Goal: Task Accomplishment & Management: Manage account settings

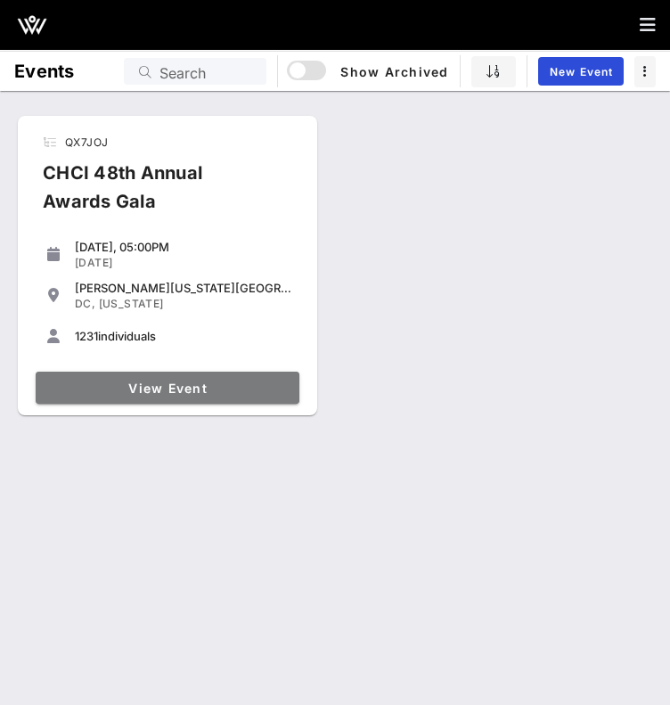
click at [164, 392] on span "View Event" at bounding box center [168, 388] width 250 height 15
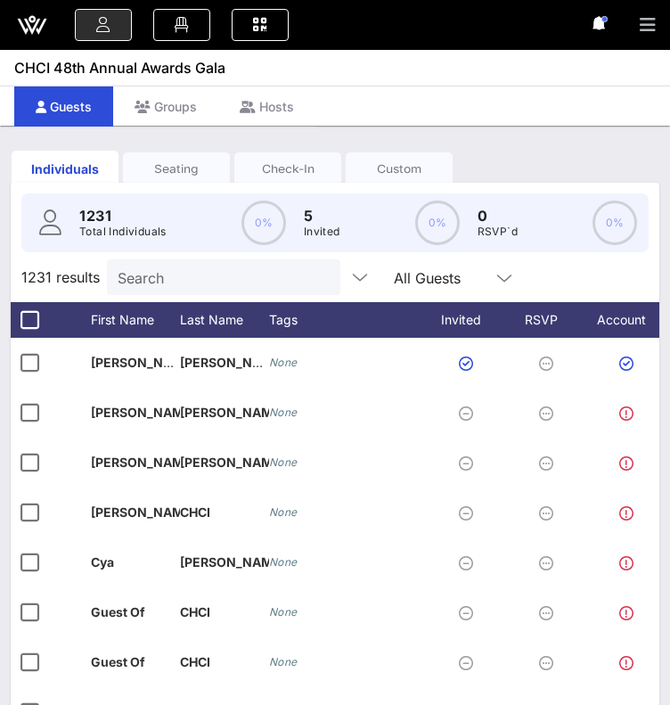
click at [642, 24] on icon "button" at bounding box center [648, 25] width 16 height 18
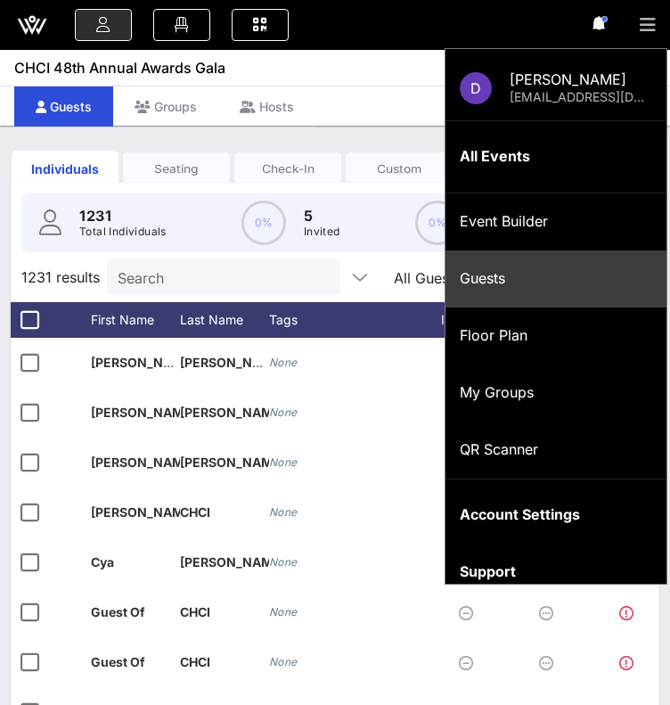
click at [642, 24] on icon "button" at bounding box center [648, 25] width 16 height 18
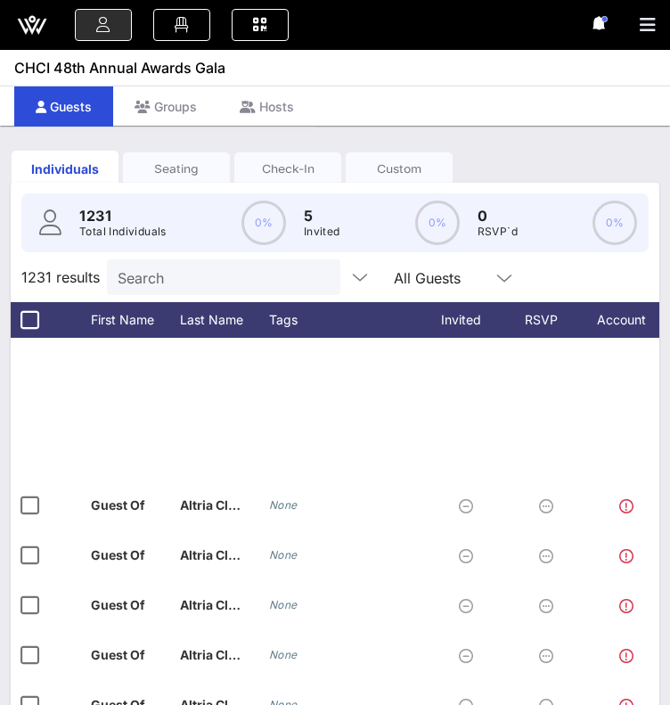
scroll to position [1683, 0]
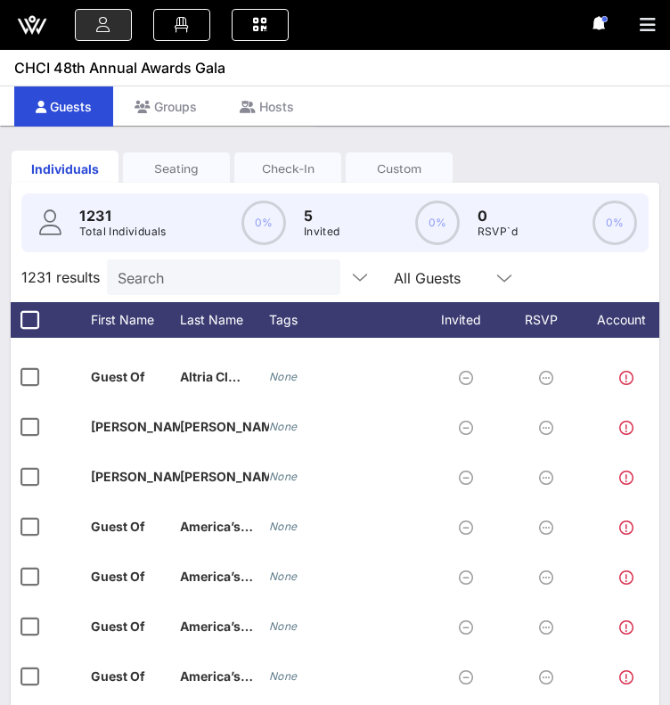
click at [244, 289] on input "Search" at bounding box center [222, 277] width 209 height 23
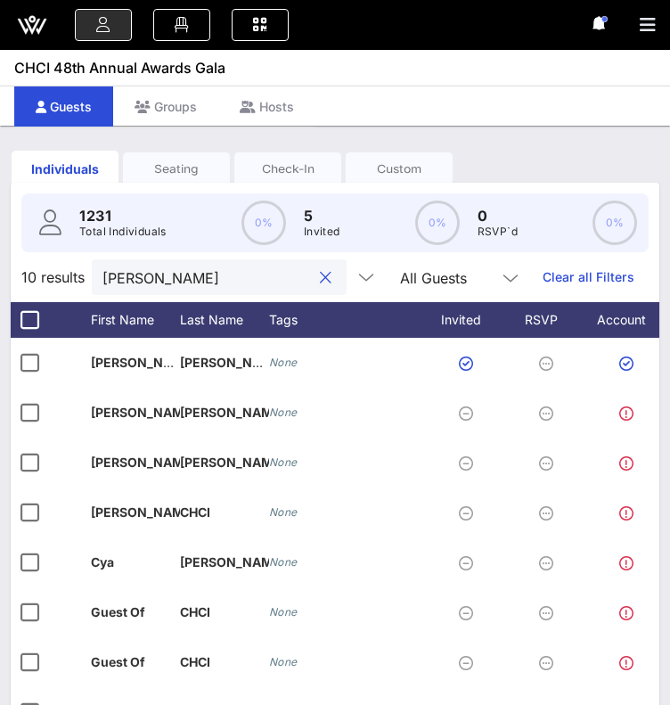
scroll to position [0, 0]
type input "[PERSON_NAME]"
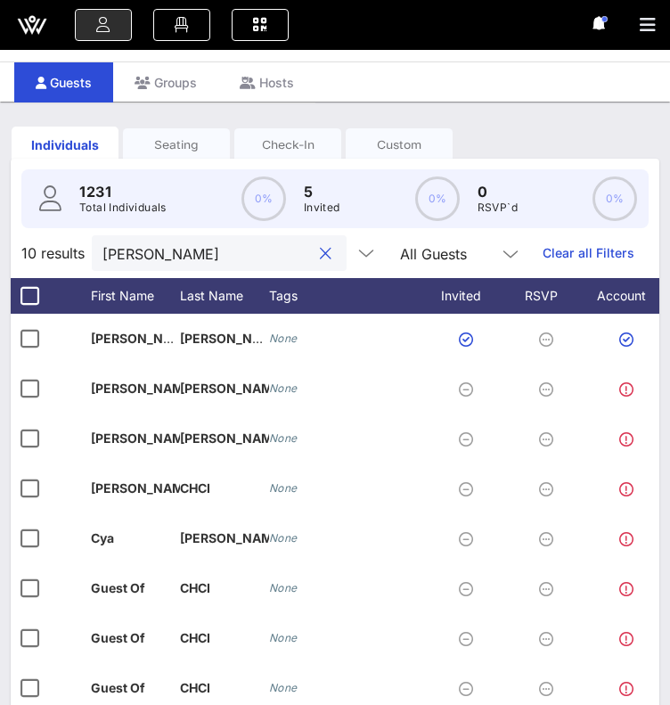
scroll to position [21, 0]
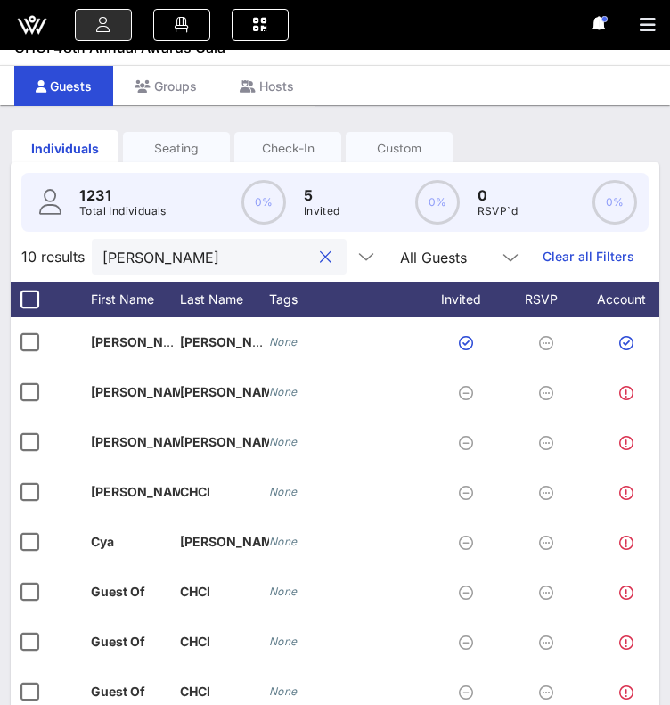
click at [206, 268] on input "[PERSON_NAME]" at bounding box center [207, 256] width 209 height 23
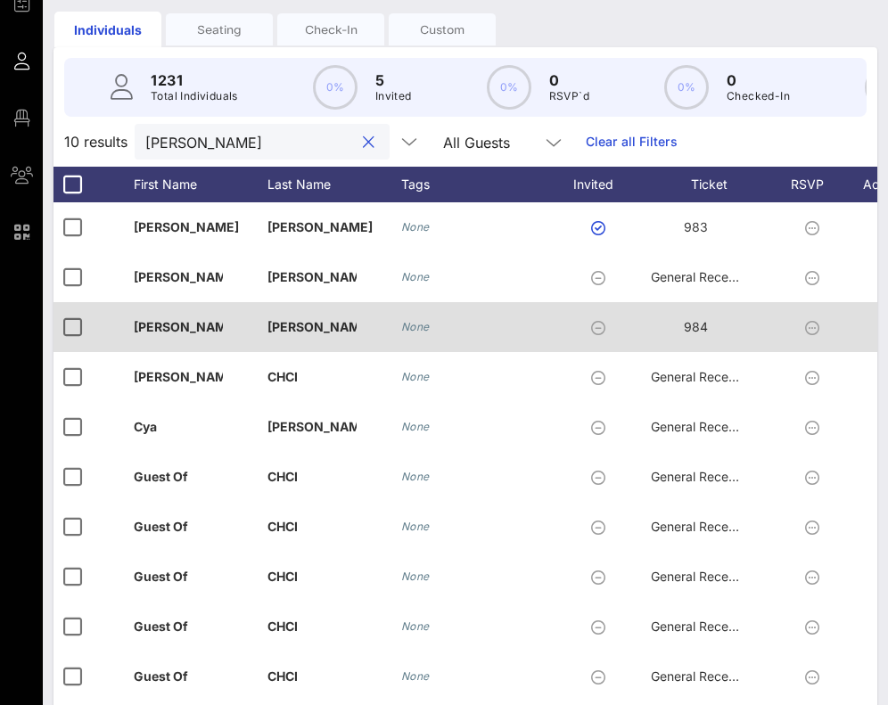
scroll to position [0, 0]
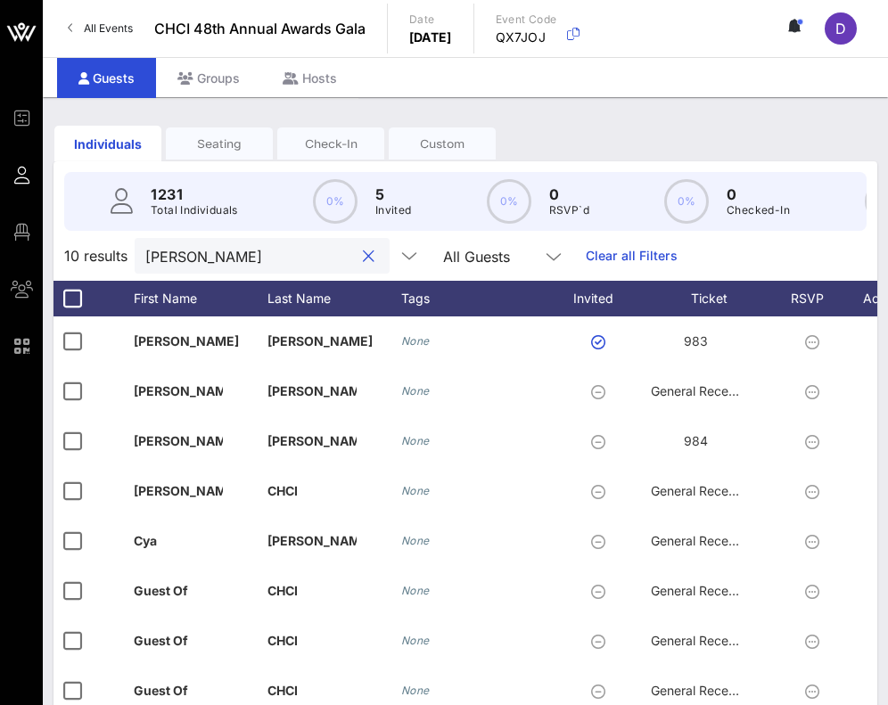
click at [363, 266] on button "clear icon" at bounding box center [369, 257] width 12 height 18
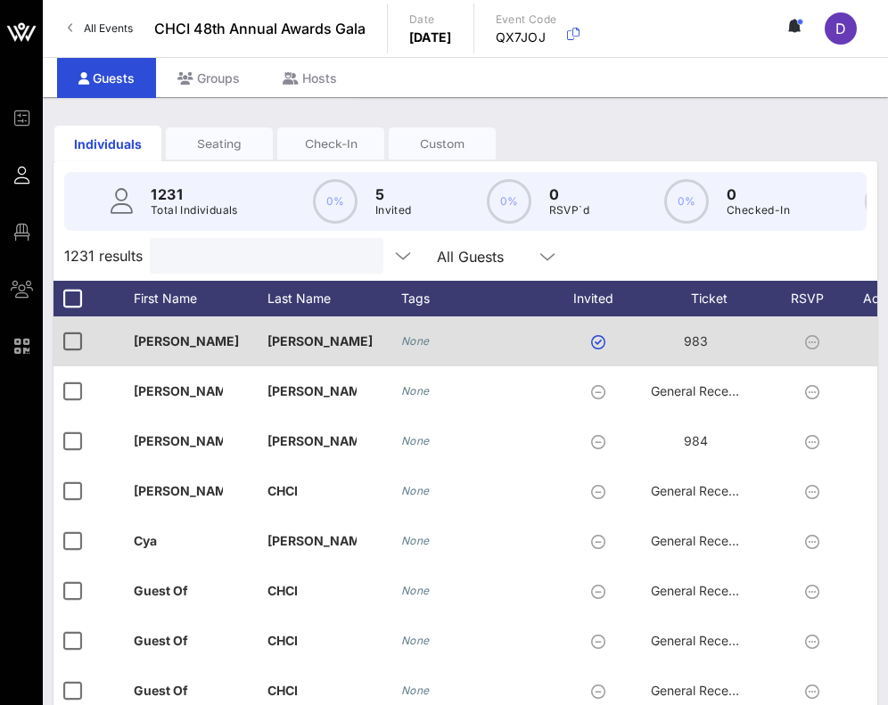
scroll to position [0, 112]
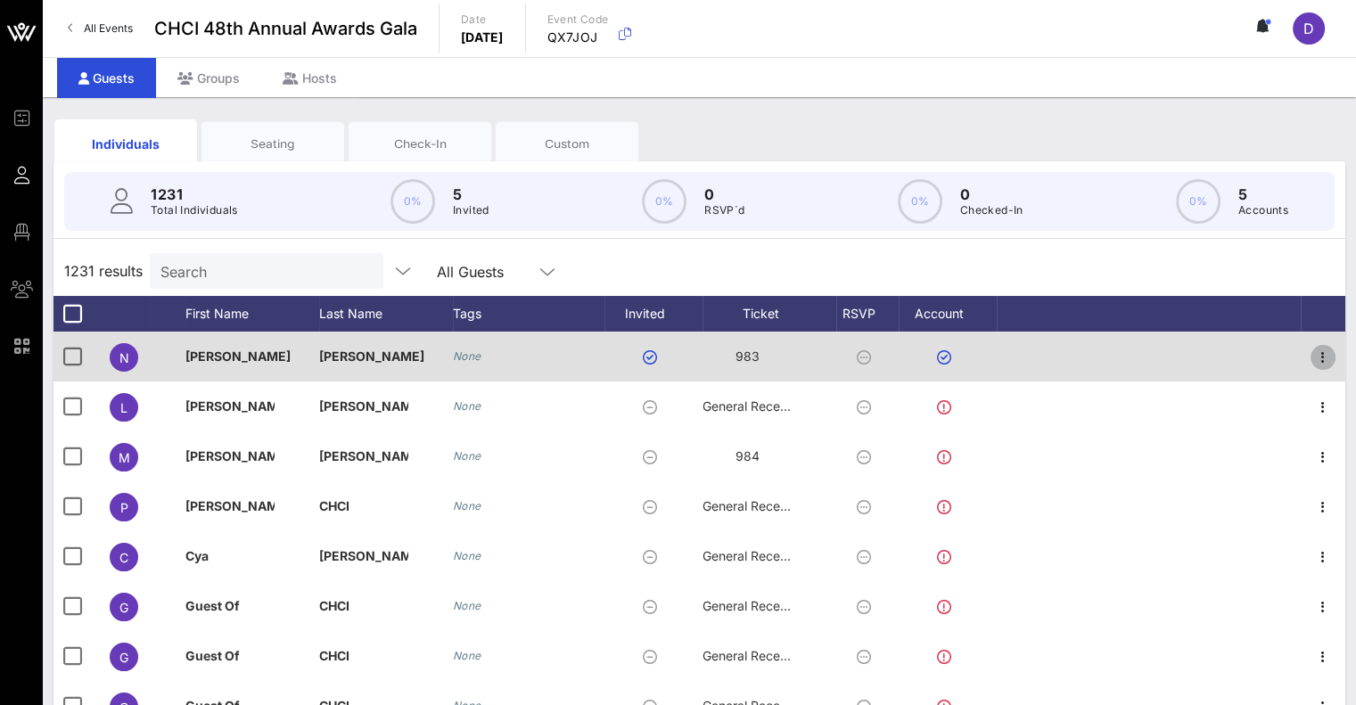
click at [670, 357] on icon "button" at bounding box center [1322, 357] width 21 height 21
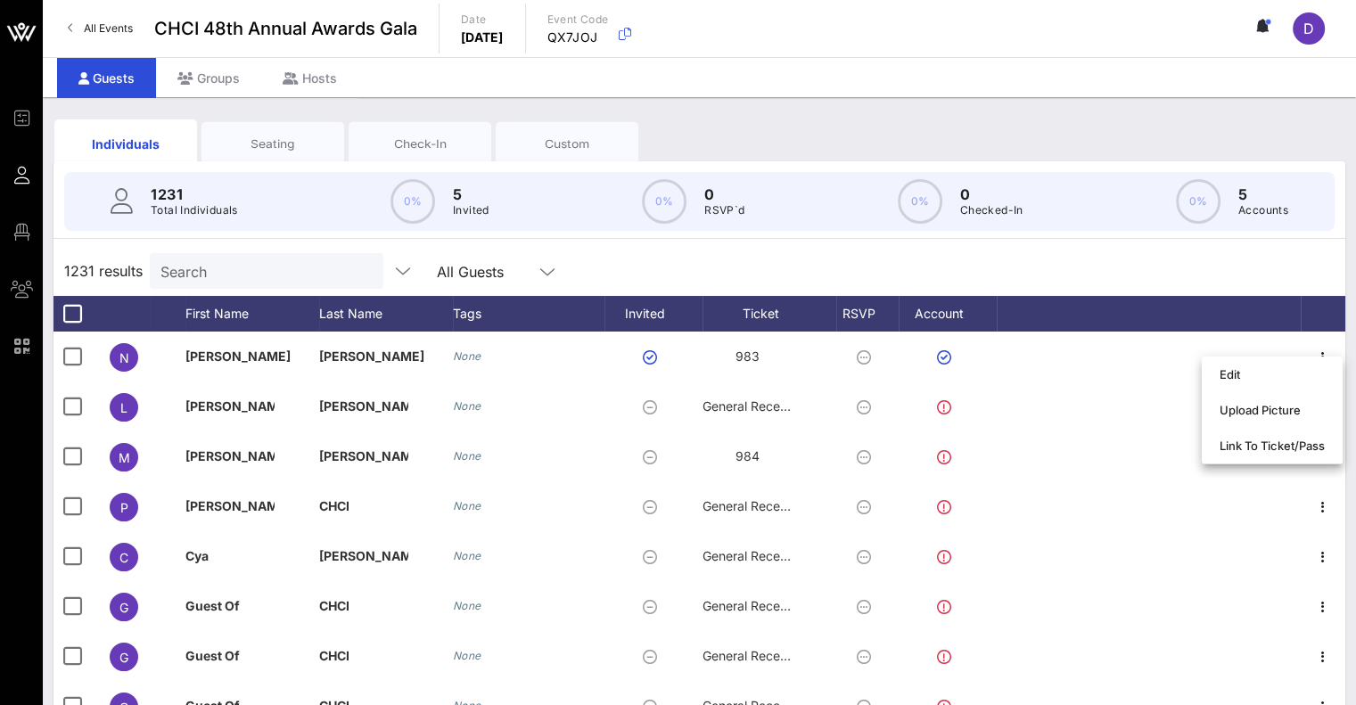
click at [267, 152] on div "Seating" at bounding box center [272, 143] width 143 height 45
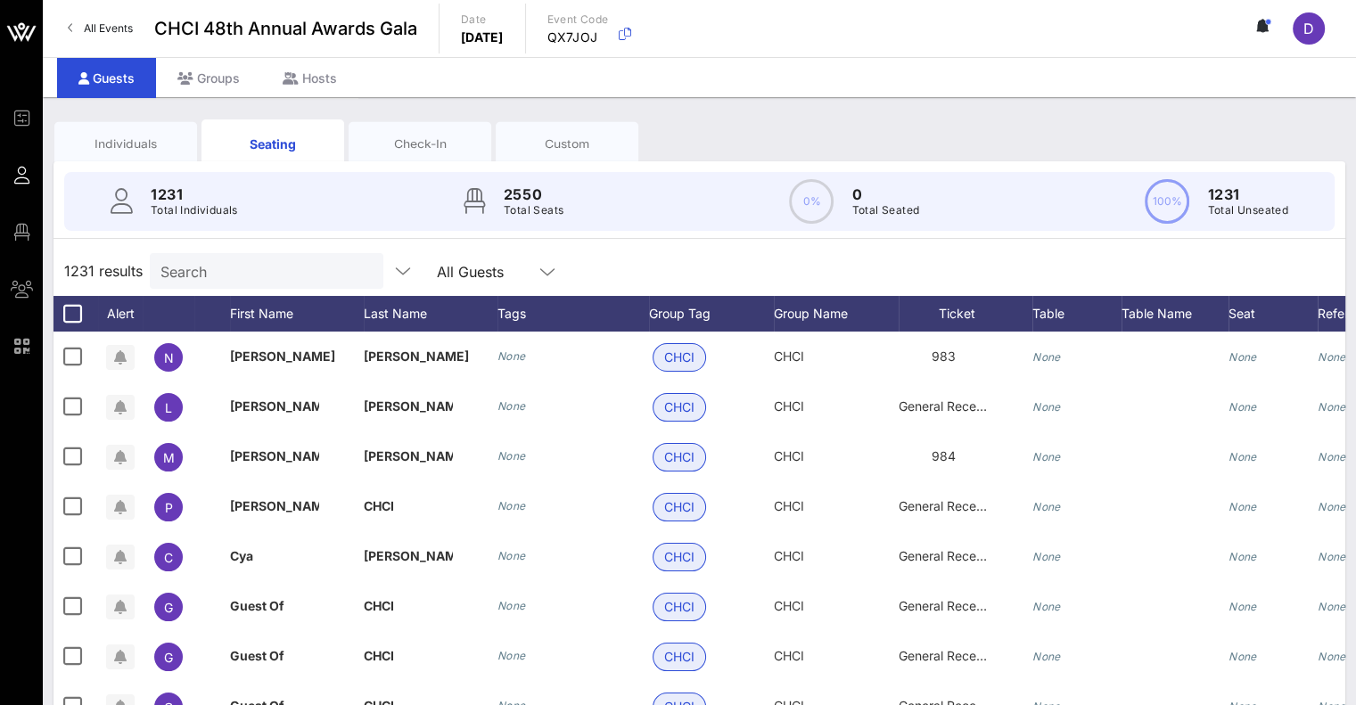
click at [407, 139] on div "Check-In" at bounding box center [420, 144] width 116 height 17
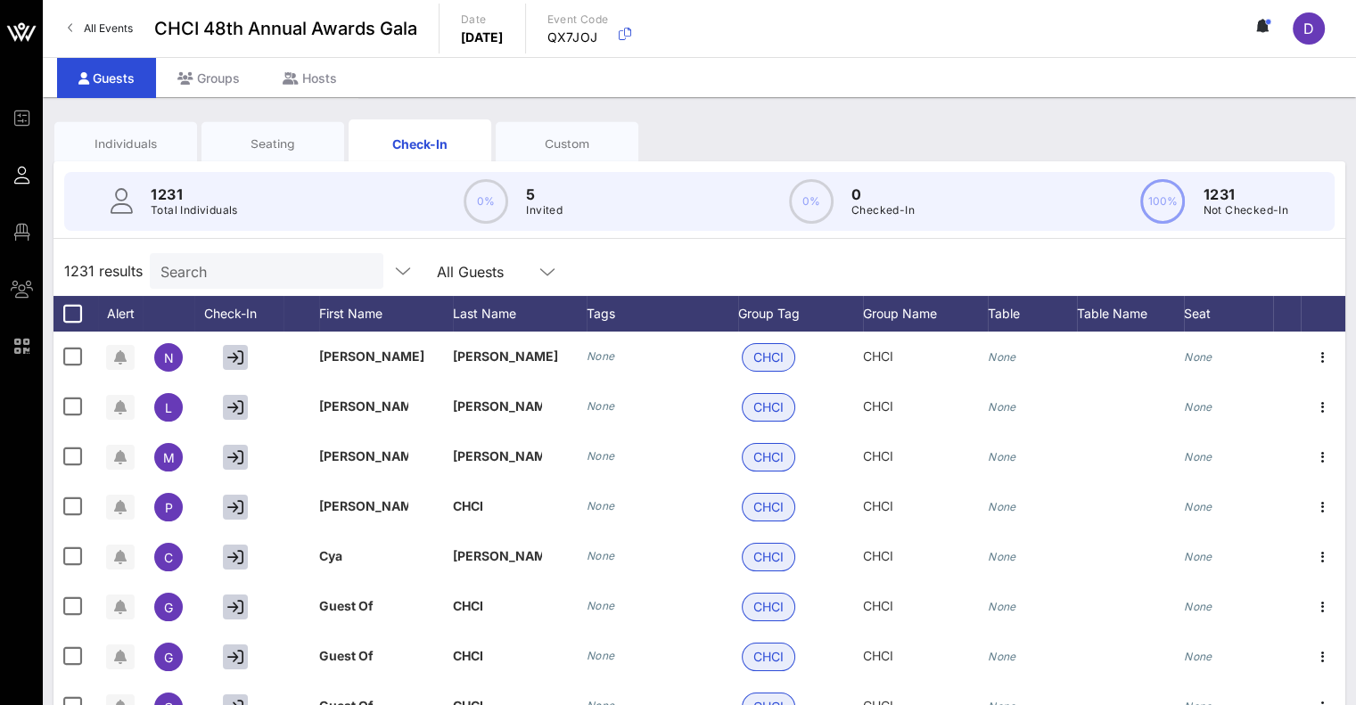
click at [603, 145] on div "Custom" at bounding box center [567, 144] width 116 height 17
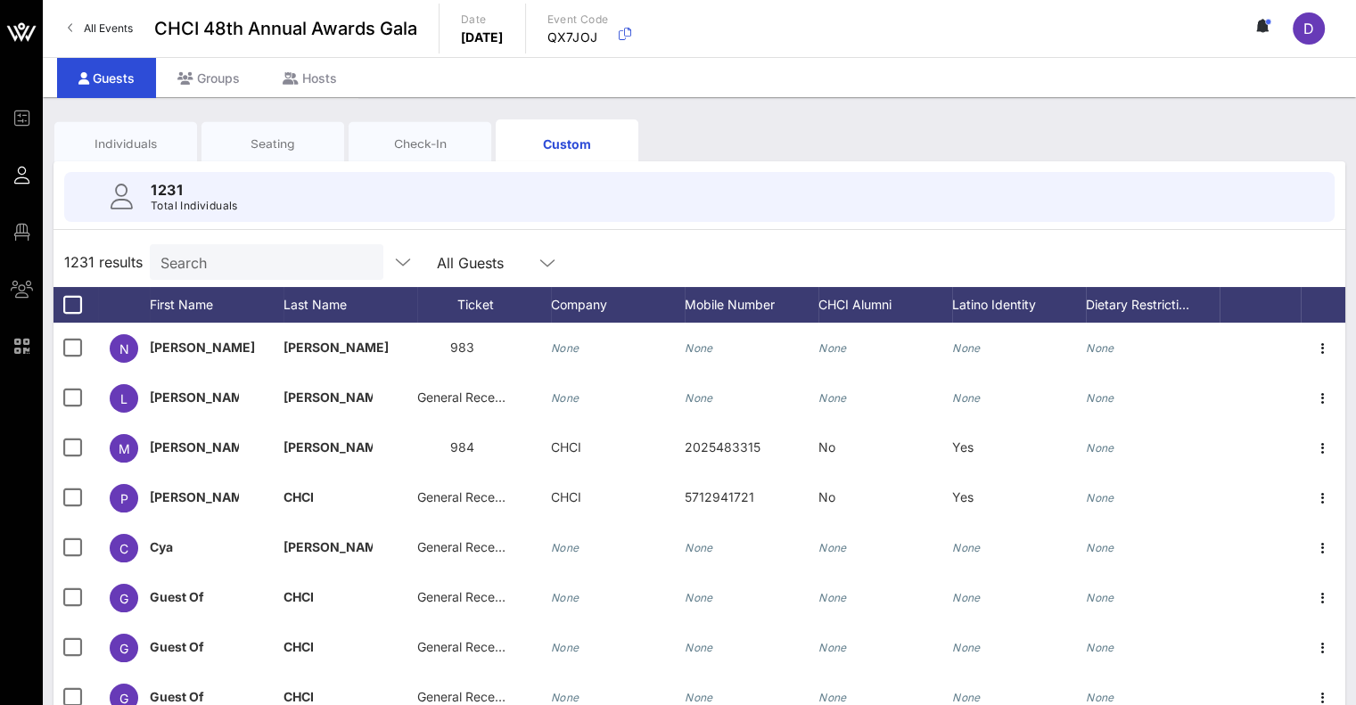
click at [539, 254] on icon at bounding box center [547, 262] width 16 height 21
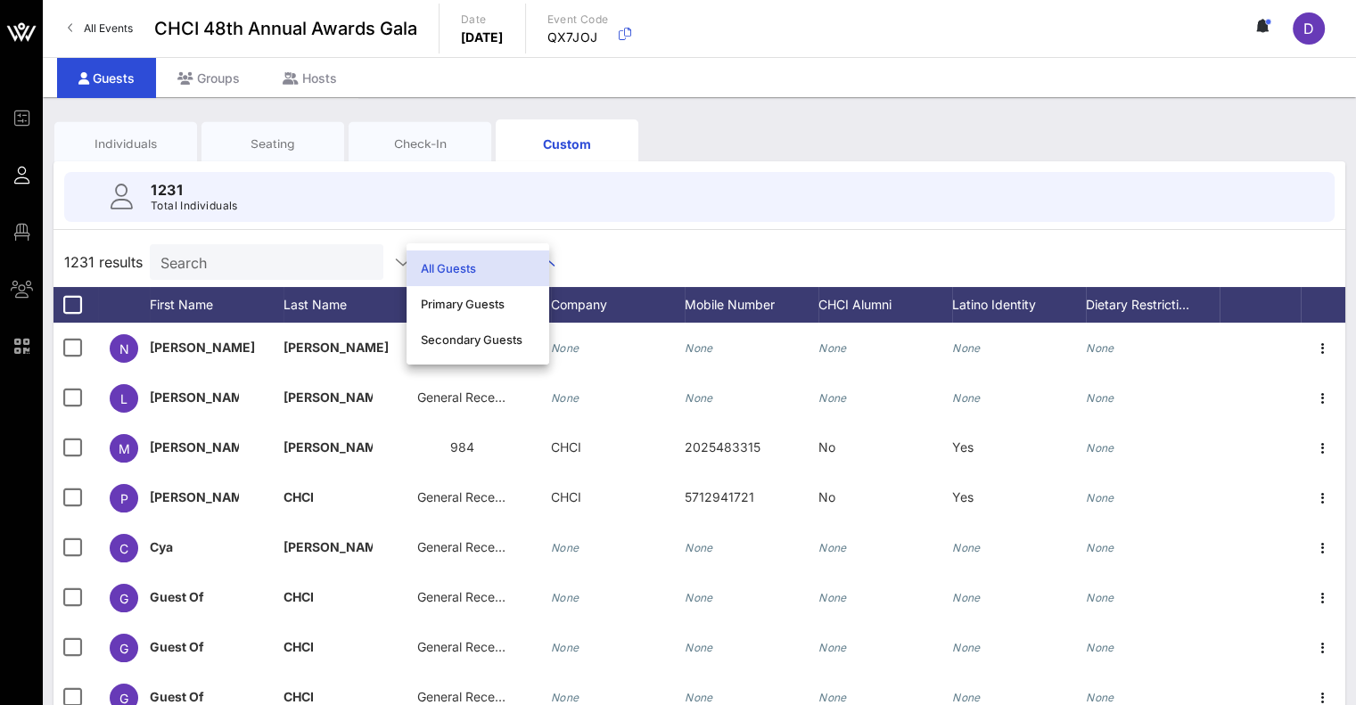
click at [639, 259] on div "1231 results Search All Guests" at bounding box center [699, 262] width 1292 height 50
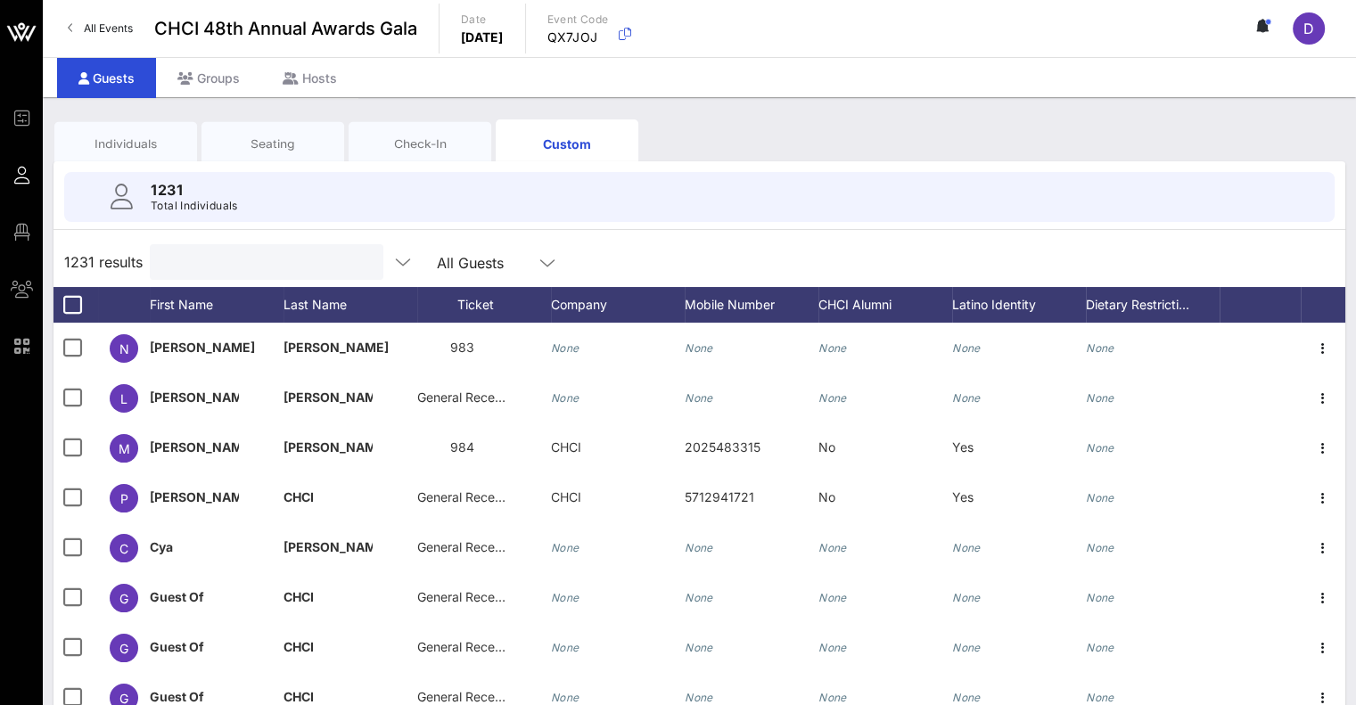
click at [243, 257] on input "text" at bounding box center [264, 262] width 209 height 23
click at [670, 306] on icon at bounding box center [904, 305] width 11 height 11
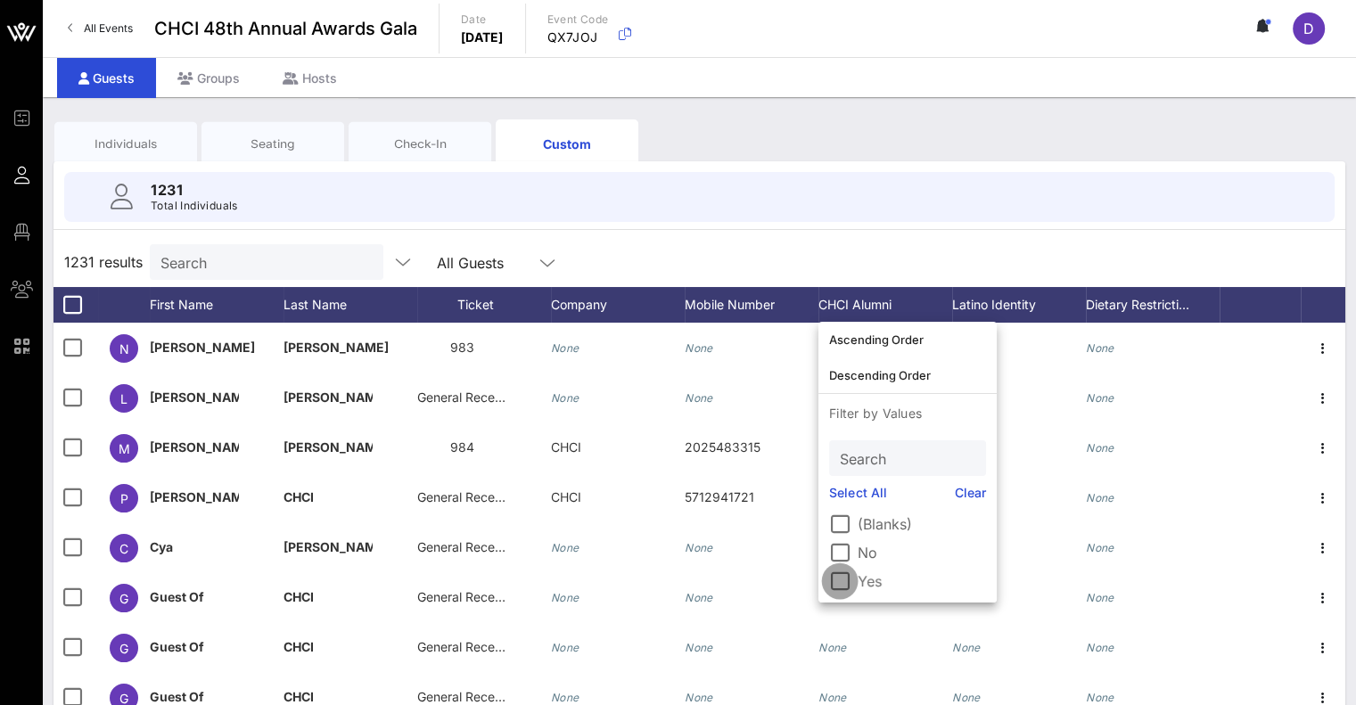
click at [670, 580] on div at bounding box center [840, 581] width 30 height 30
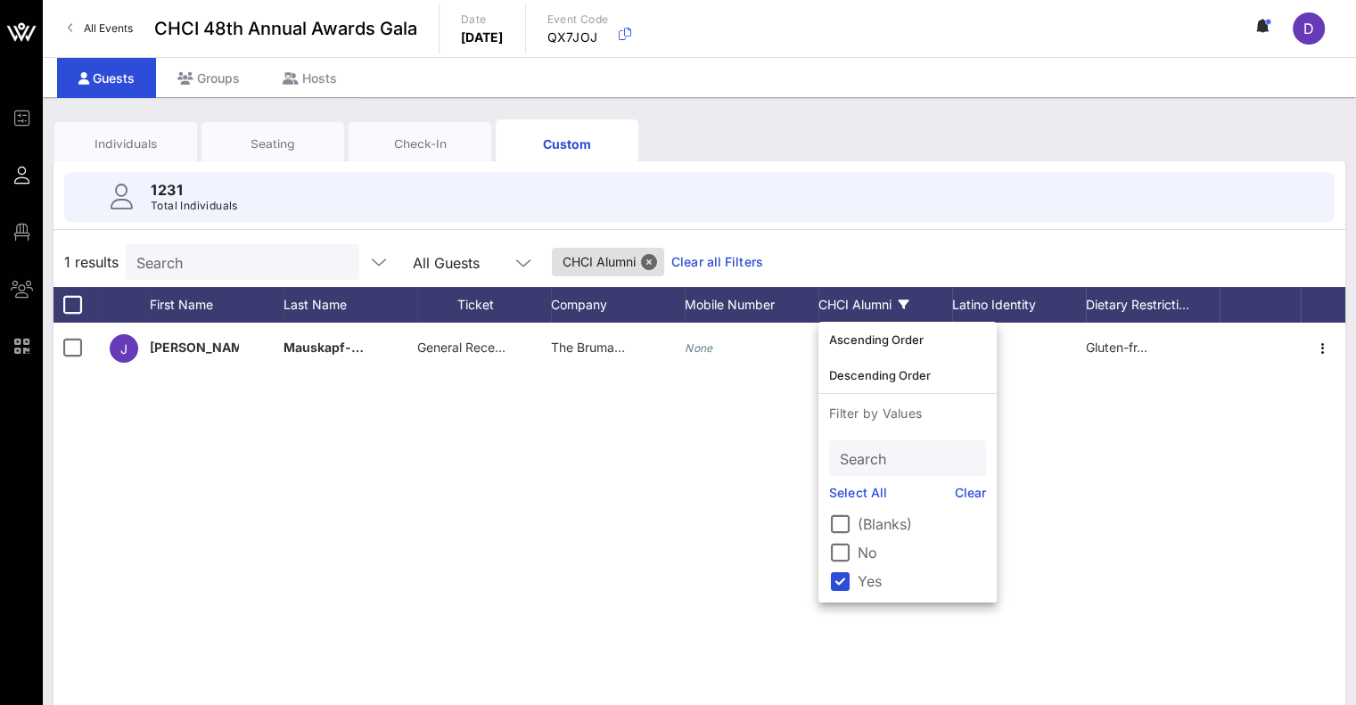
click at [670, 257] on div "1 results Search All Guests CHCI Alumni Clear all Filters" at bounding box center [699, 262] width 1292 height 50
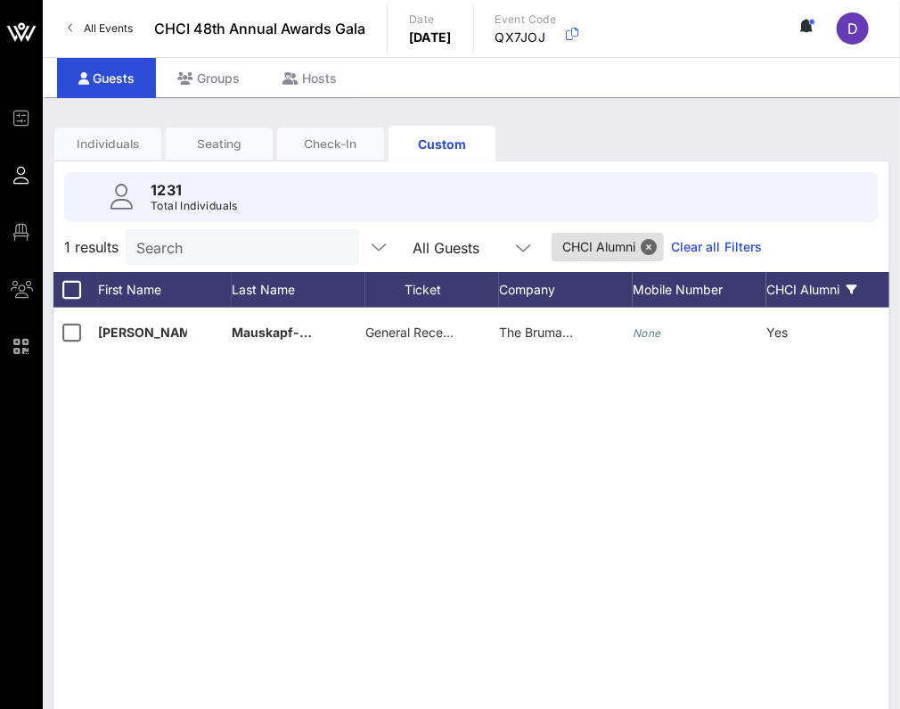
click at [346, 137] on div "Check-In" at bounding box center [330, 144] width 107 height 17
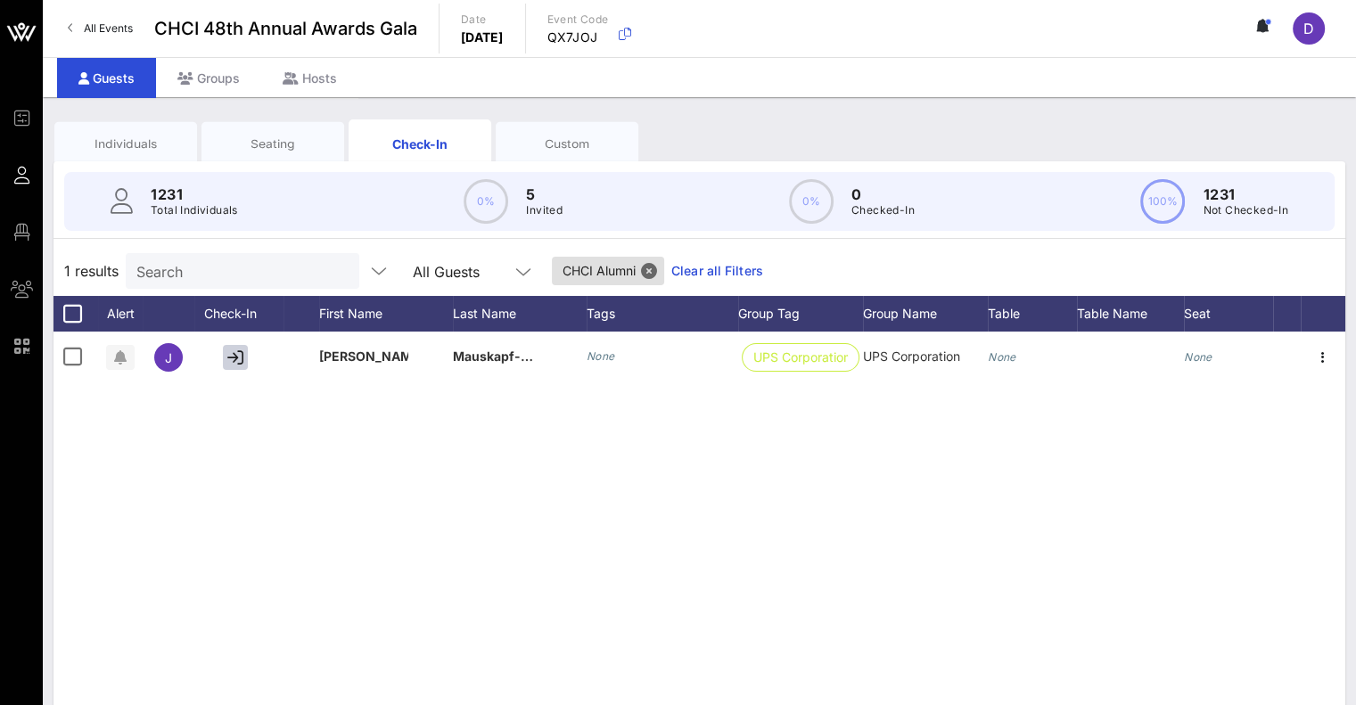
click at [556, 150] on div "Custom" at bounding box center [567, 144] width 116 height 17
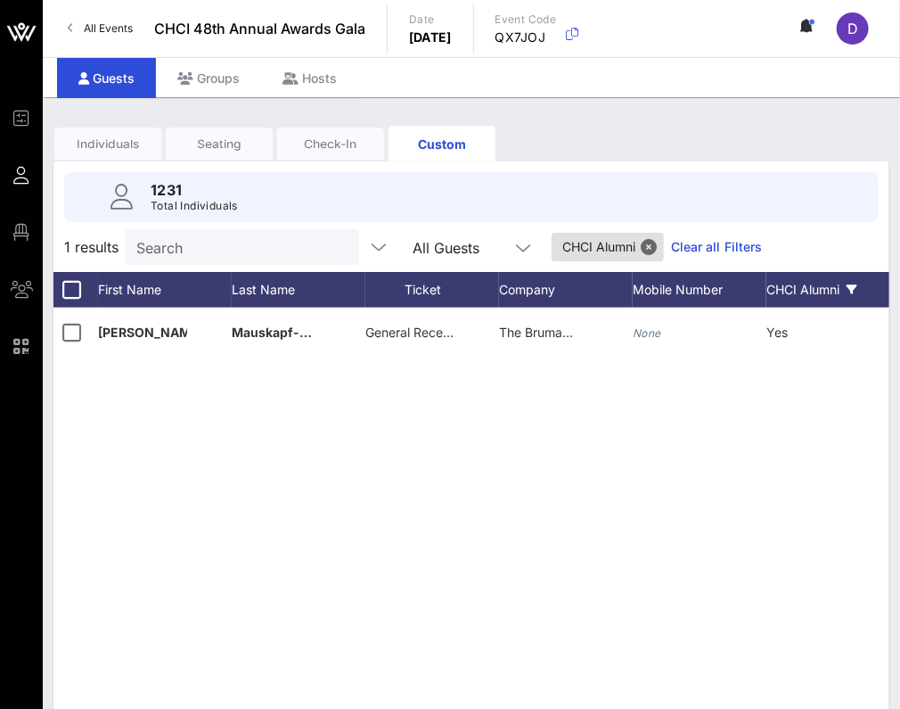
click at [567, 122] on div "Individuals Seating Check-In Custom" at bounding box center [471, 143] width 836 height 57
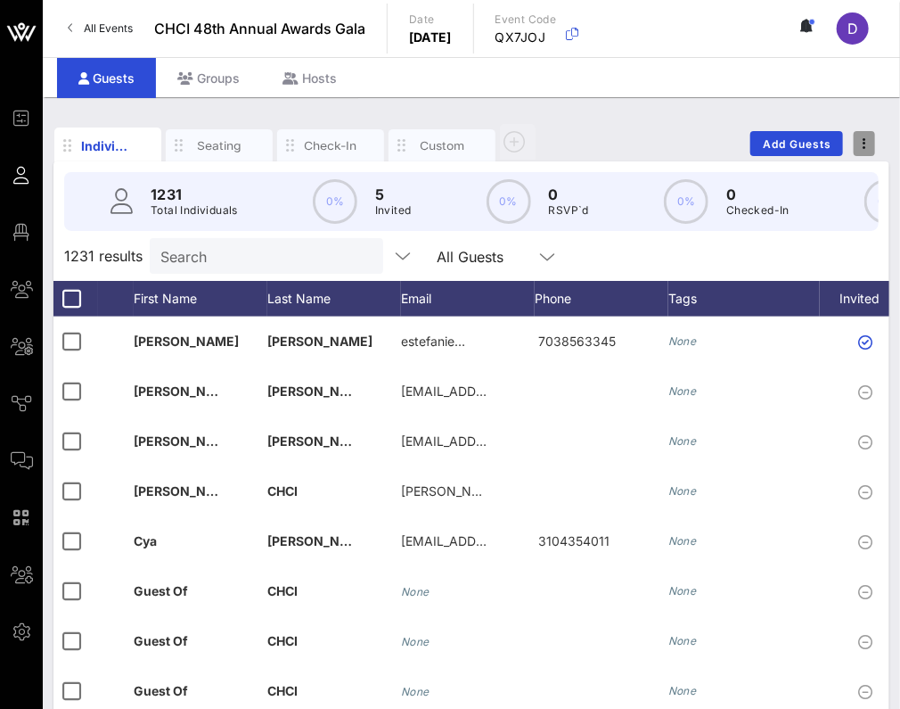
click at [864, 137] on icon "button" at bounding box center [865, 143] width 4 height 12
click at [670, 143] on div "Individuals Seating Check-In Custom Add Guests" at bounding box center [471, 143] width 836 height 57
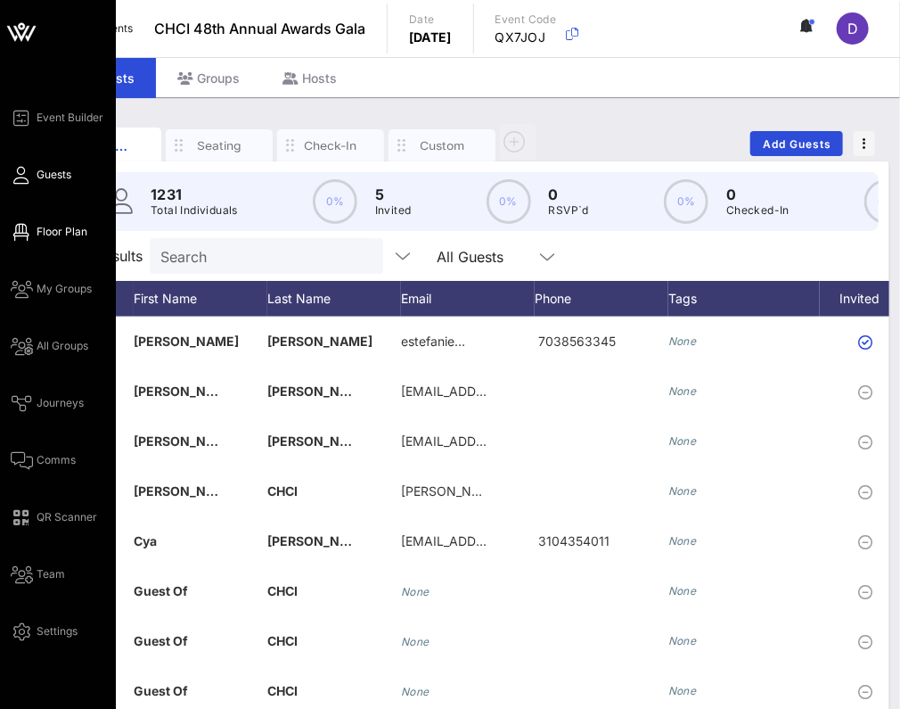
click at [32, 235] on link "Floor Plan" at bounding box center [49, 231] width 77 height 21
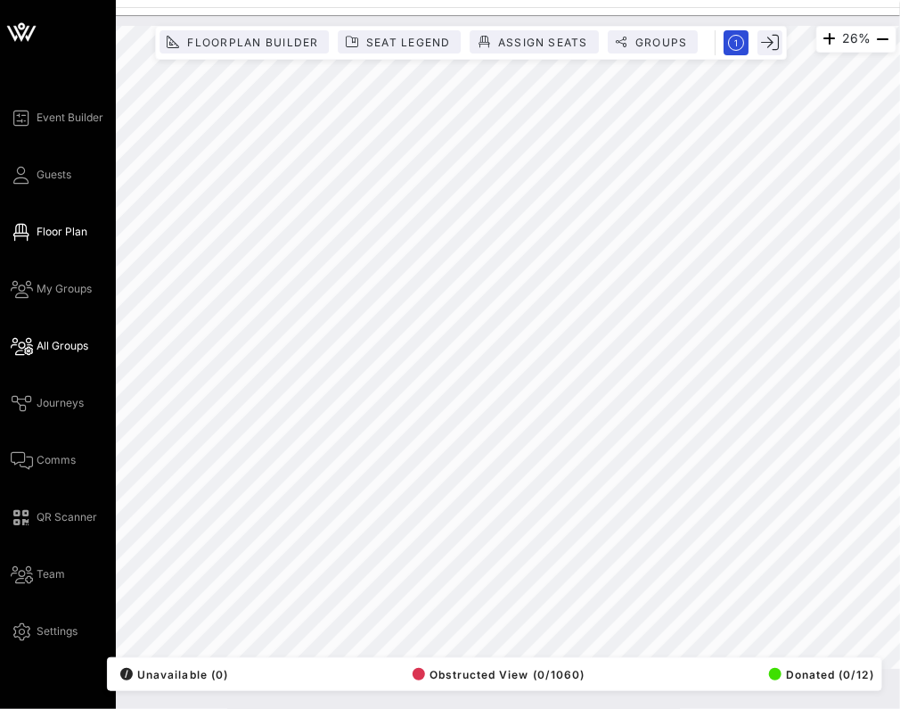
click at [63, 349] on span "All Groups" at bounding box center [63, 346] width 52 height 16
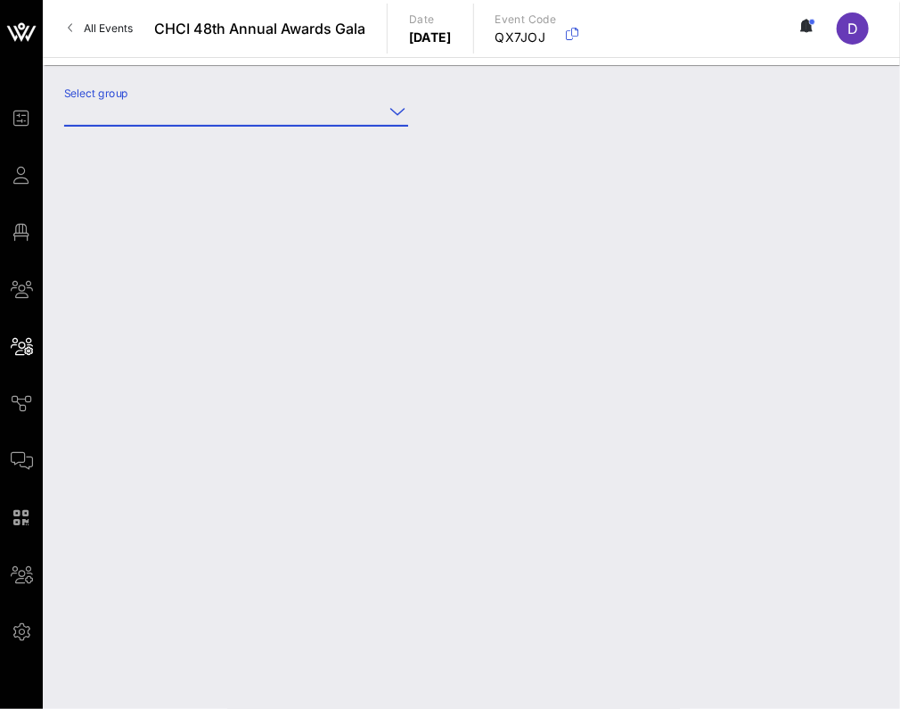
click at [358, 119] on input "Select group" at bounding box center [223, 111] width 319 height 29
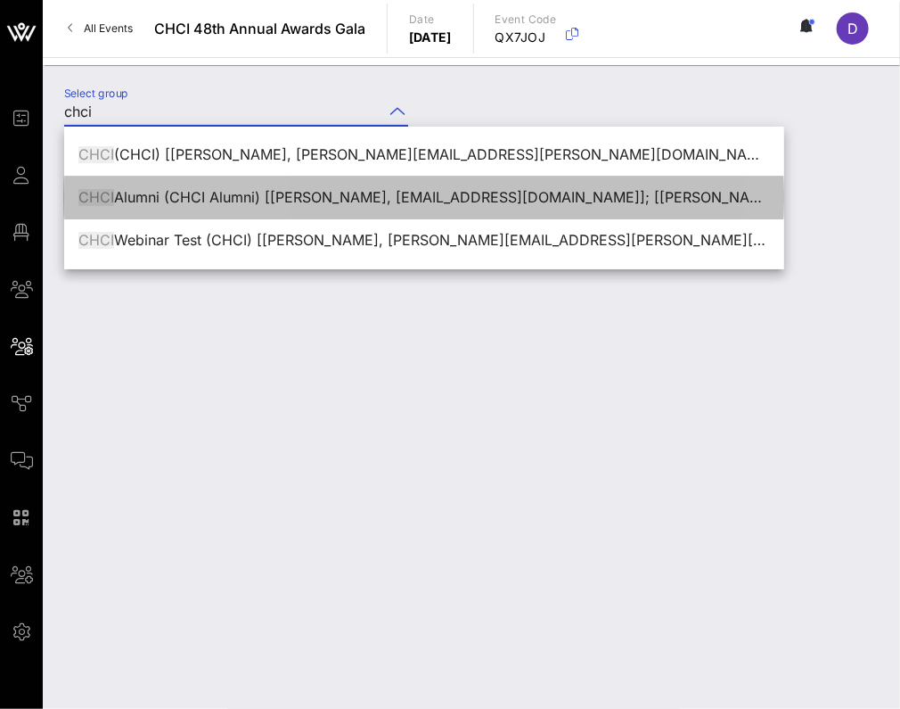
click at [385, 201] on div "CHCI Alumni (CHCI Alumni) [Patty D. Mendoza, pmendoza@chci.org]; [Dania Castro,…" at bounding box center [424, 197] width 692 height 17
type input "CHCI Alumni (CHCI Alumni) [Patty D. Mendoza, pmendoza@chci.org]; [Dania Castro,…"
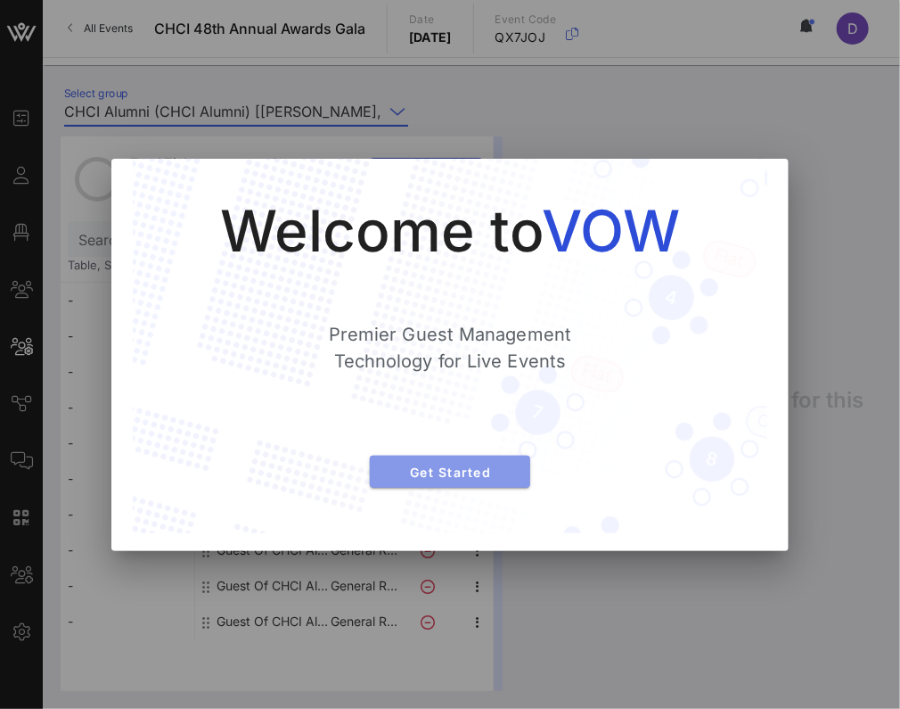
click at [477, 470] on span "Get Started" at bounding box center [450, 471] width 132 height 15
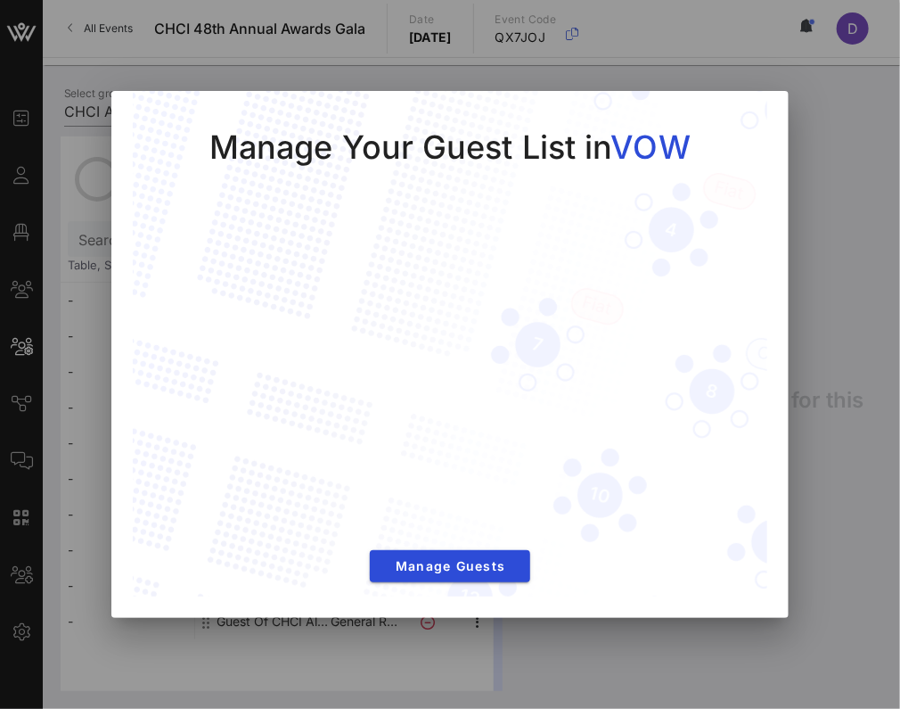
click at [836, 327] on div at bounding box center [450, 354] width 900 height 709
click at [746, 110] on div "Manage Your Guest List in VOW Manage Guests" at bounding box center [450, 345] width 635 height 508
click at [249, 74] on div at bounding box center [450, 354] width 900 height 709
